Goal: Transaction & Acquisition: Purchase product/service

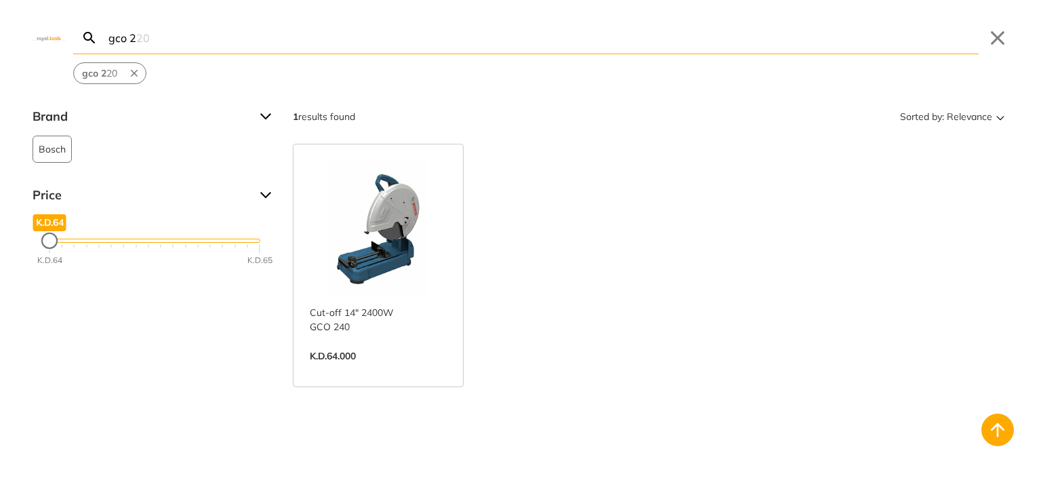
drag, startPoint x: 518, startPoint y: 47, endPoint x: 349, endPoint y: 23, distance: 171.1
click at [349, 23] on body "0 0" at bounding box center [520, 247] width 1041 height 495
drag, startPoint x: 247, startPoint y: 47, endPoint x: 0, endPoint y: 57, distance: 246.8
click at [0, 57] on div "gco 2 Search gco 220 Submit Close gco 2 20" at bounding box center [520, 42] width 1041 height 84
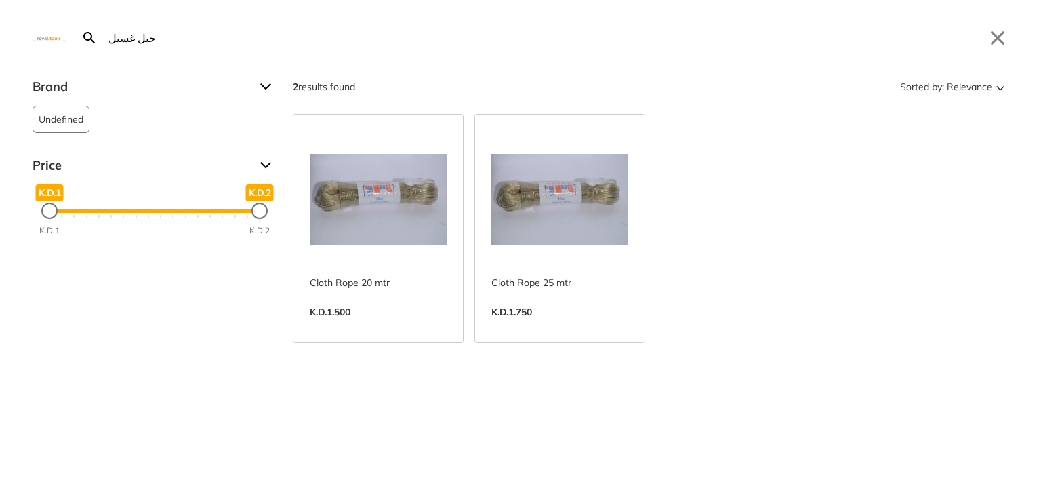
type input "حبل غسيل"
click at [575, 326] on link "View more →" at bounding box center [559, 326] width 137 height 0
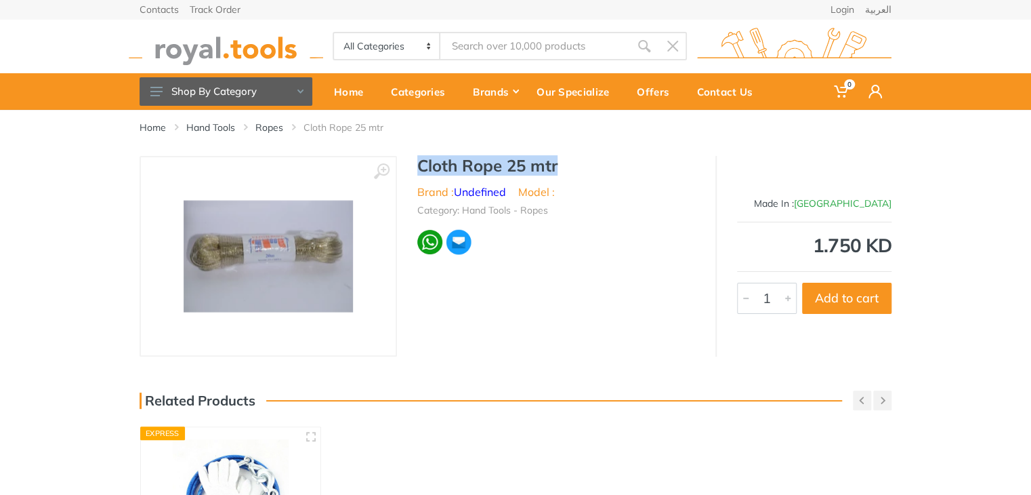
type input "حبل غسيل"
drag, startPoint x: 563, startPoint y: 165, endPoint x: 407, endPoint y: 171, distance: 156.6
click at [407, 171] on div "Cloth Rope 25 mtr Brand : Undefined Model : Category: Hand Tools - Ropes" at bounding box center [556, 210] width 318 height 108
copy h1 "Cloth Rope 25 mtr"
click at [858, 297] on button "Add to cart" at bounding box center [846, 298] width 89 height 31
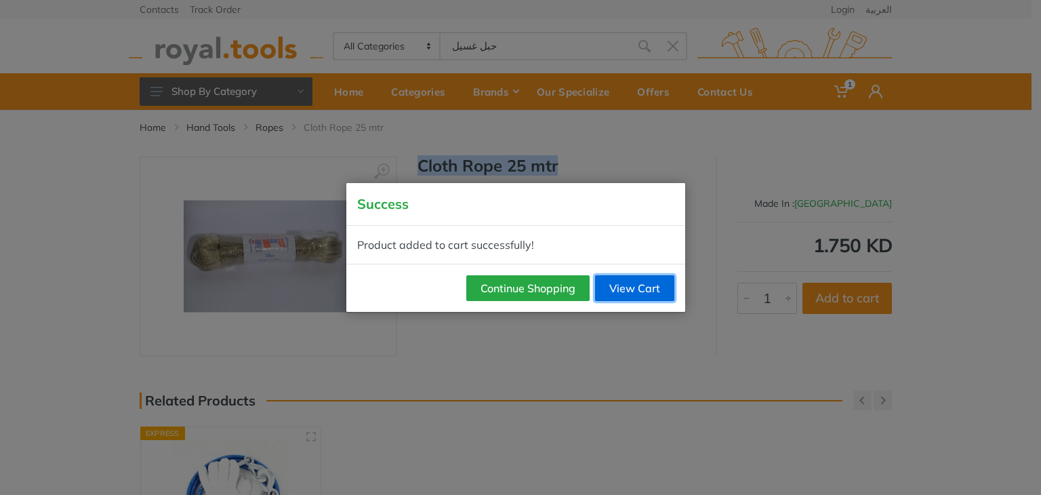
click at [614, 289] on link "View Cart" at bounding box center [634, 288] width 79 height 26
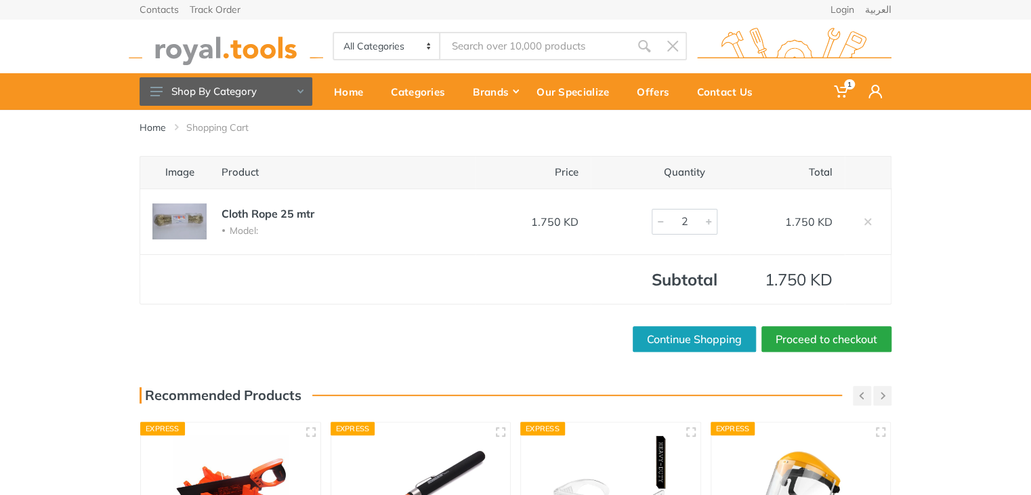
click at [710, 218] on div at bounding box center [709, 221] width 16 height 24
click at [709, 219] on div at bounding box center [709, 221] width 16 height 24
click at [709, 220] on div at bounding box center [709, 221] width 16 height 24
type input "6"
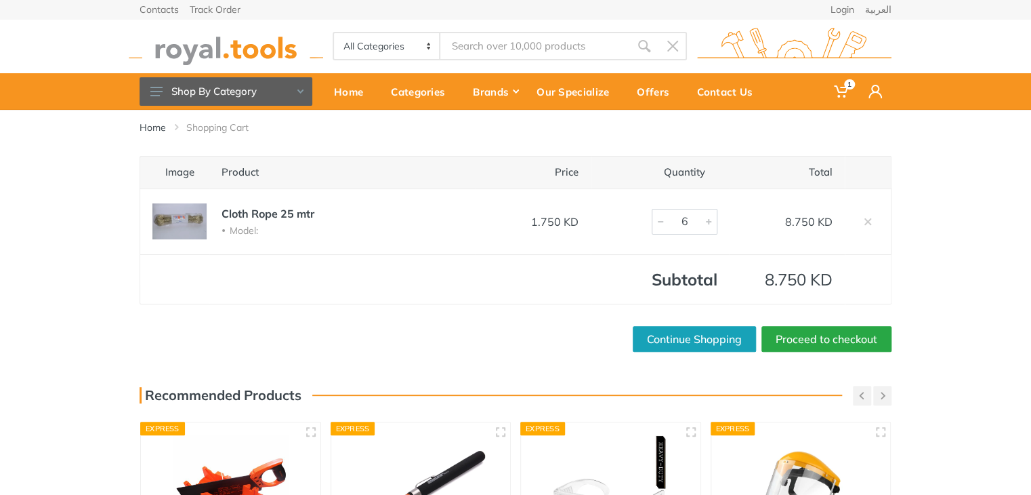
click at [709, 220] on div at bounding box center [709, 221] width 16 height 24
click at [802, 328] on link "Proceed to checkout" at bounding box center [827, 339] width 130 height 26
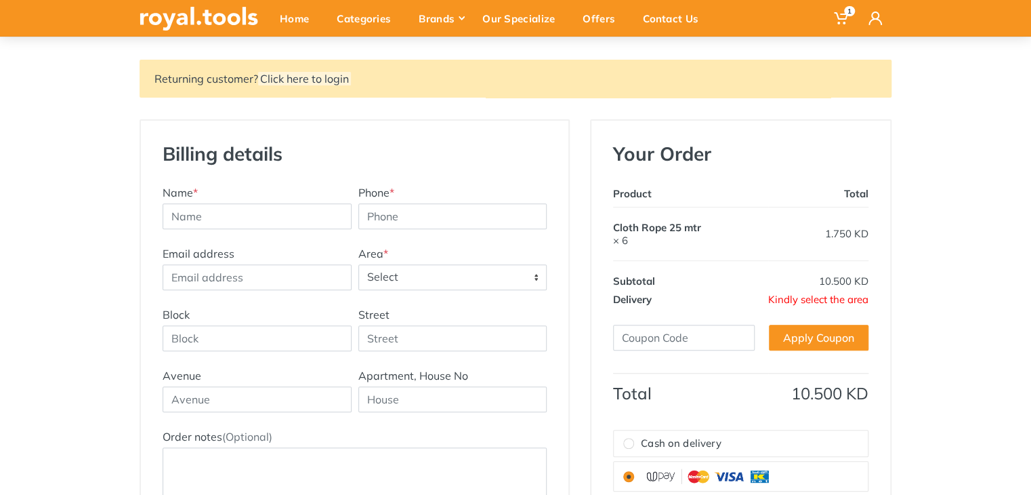
scroll to position [136, 0]
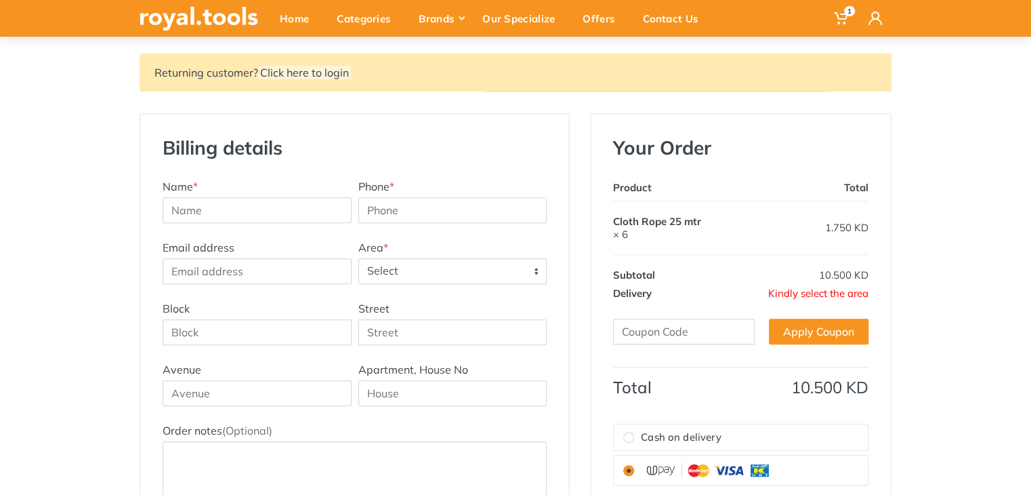
click at [401, 275] on span "Select" at bounding box center [453, 271] width 188 height 24
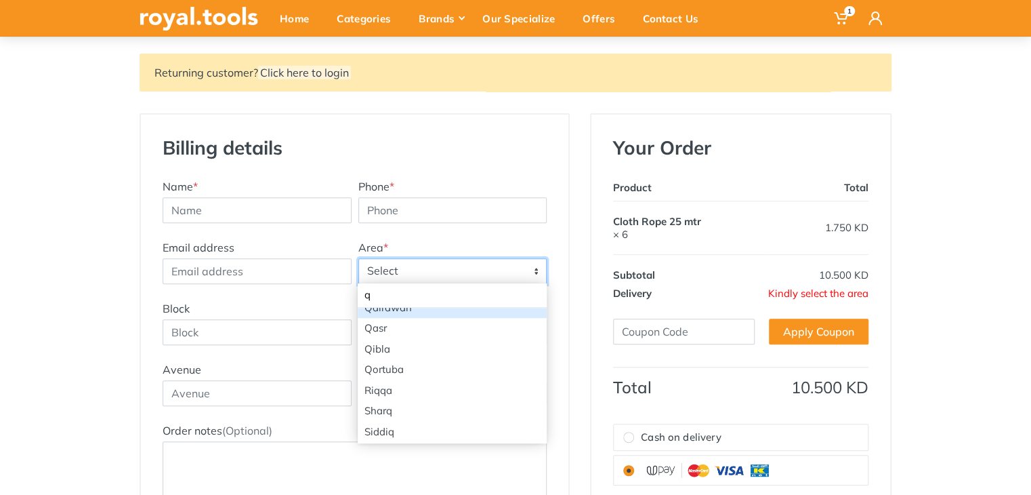
scroll to position [141, 0]
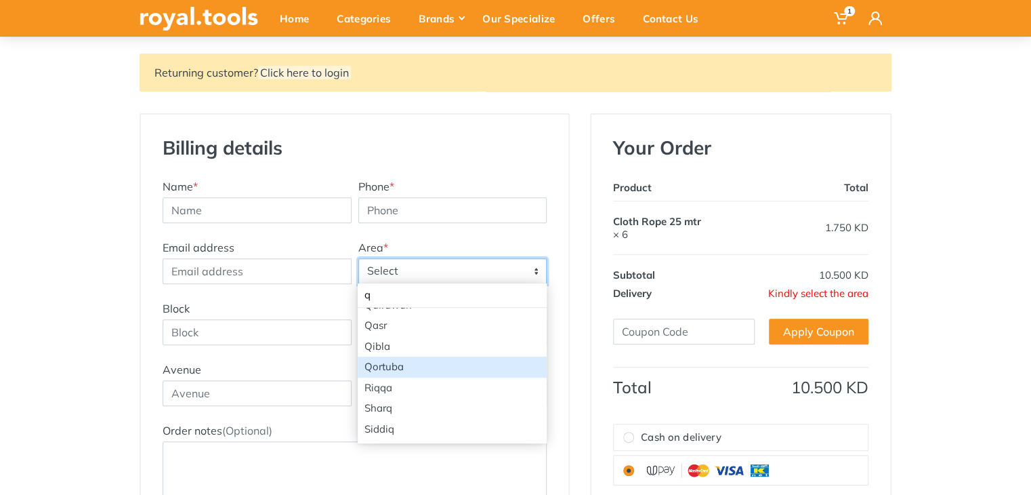
type input "q"
select select "43"
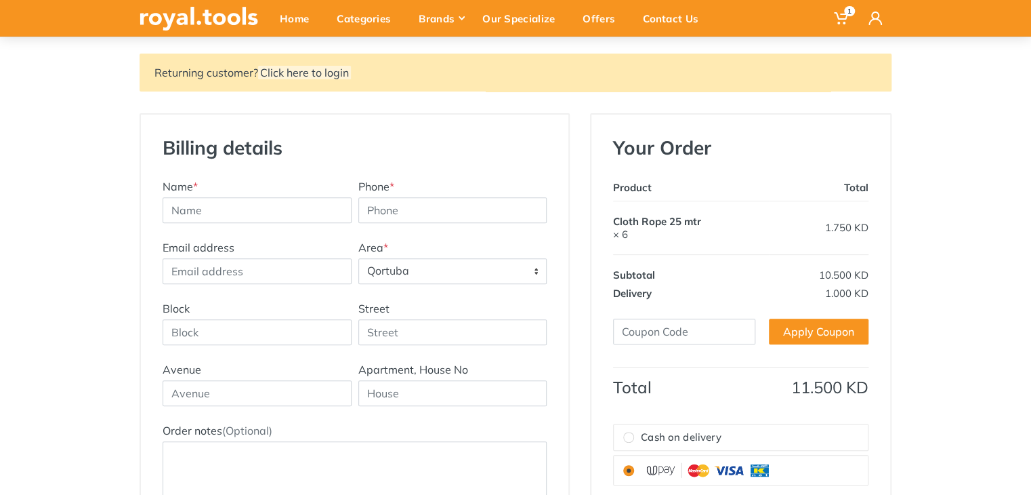
click at [416, 271] on span "Qortuba" at bounding box center [453, 271] width 188 height 24
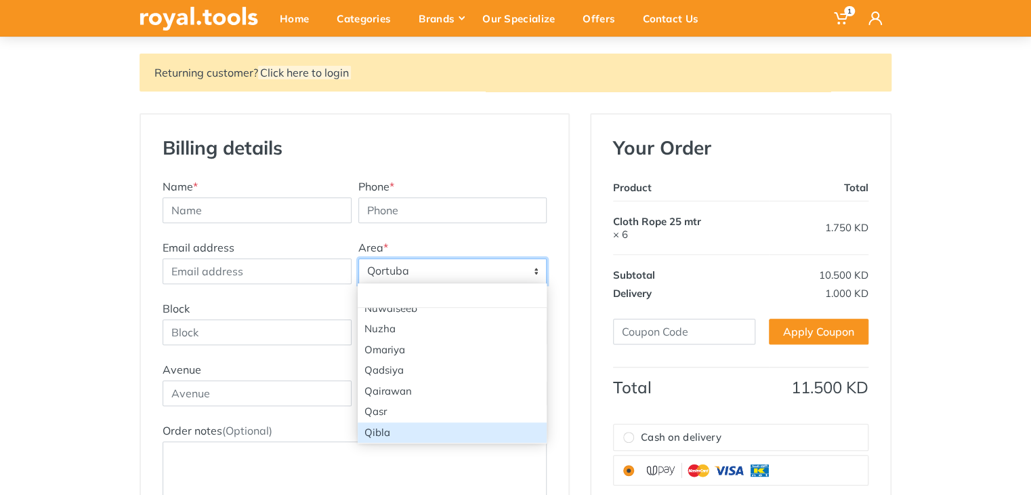
scroll to position [1610, 0]
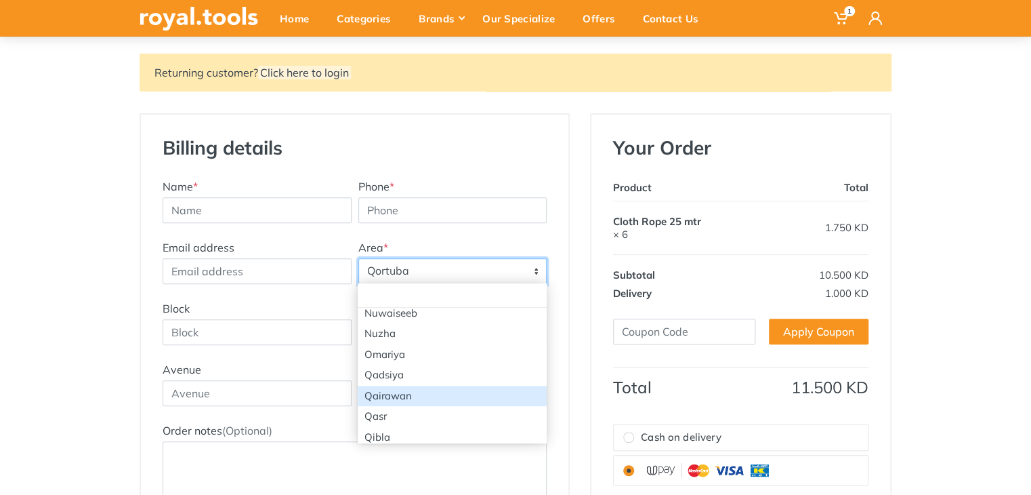
select select "67"
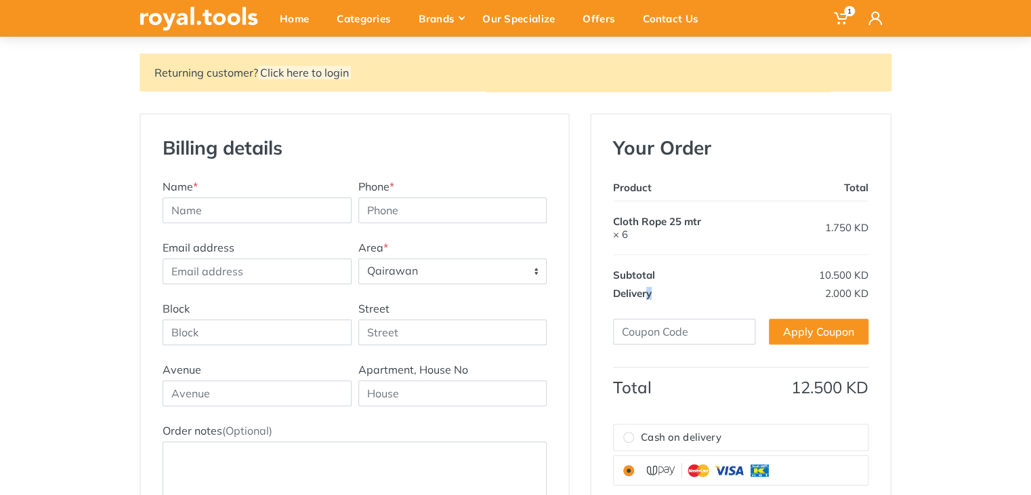
drag, startPoint x: 648, startPoint y: 293, endPoint x: 585, endPoint y: 286, distance: 62.8
click at [678, 299] on th "Delivery" at bounding box center [691, 293] width 156 height 18
